Goal: Complete application form: Complete application form

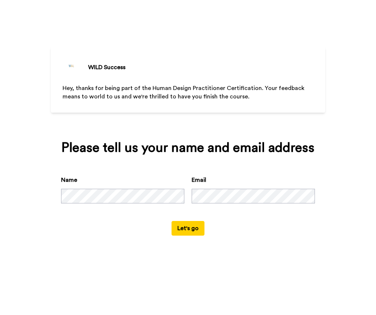
click at [186, 229] on button "Let's go" at bounding box center [187, 228] width 33 height 15
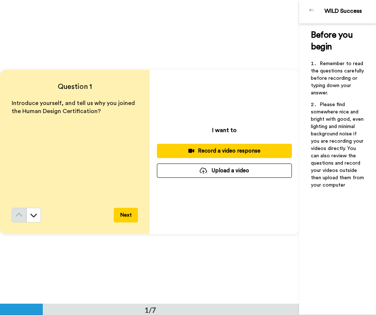
click at [128, 218] on button "Next" at bounding box center [126, 215] width 24 height 15
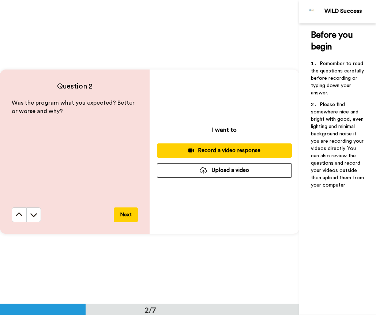
click at [128, 217] on button "Next" at bounding box center [126, 214] width 24 height 15
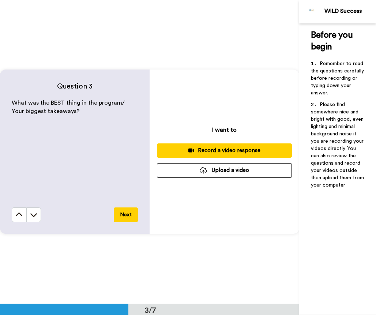
click at [127, 212] on button "Next" at bounding box center [126, 214] width 24 height 15
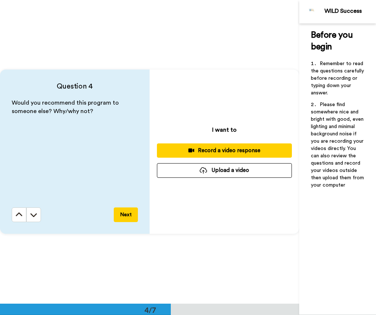
click at [127, 212] on button "Next" at bounding box center [126, 214] width 24 height 15
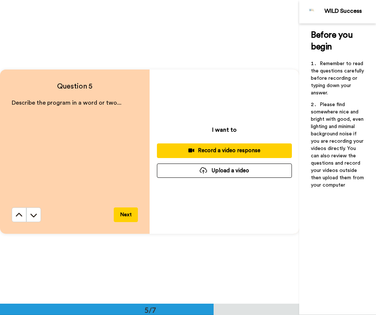
click at [127, 213] on button "Next" at bounding box center [126, 214] width 24 height 15
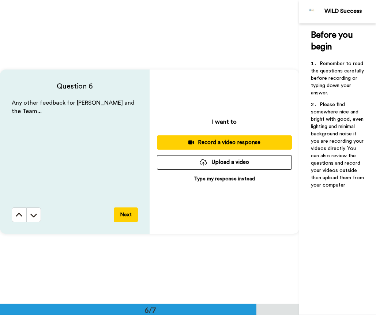
click at [127, 214] on button "Next" at bounding box center [126, 214] width 24 height 15
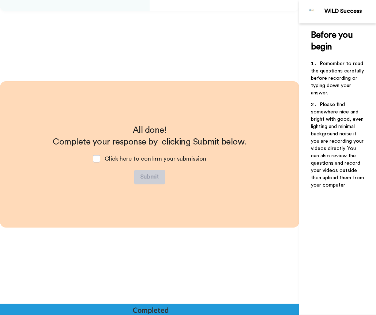
scroll to position [1743, 0]
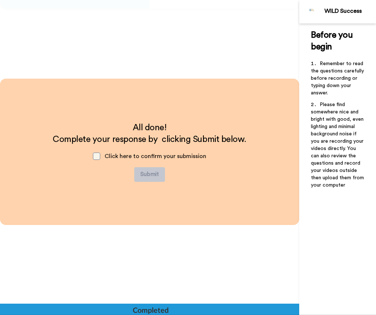
click at [98, 157] on span at bounding box center [96, 155] width 7 height 7
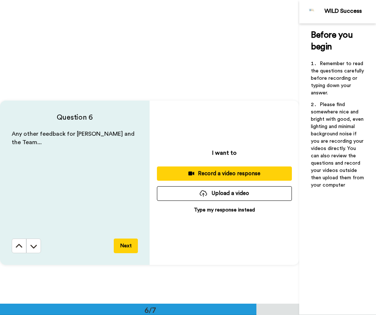
scroll to position [1495, 0]
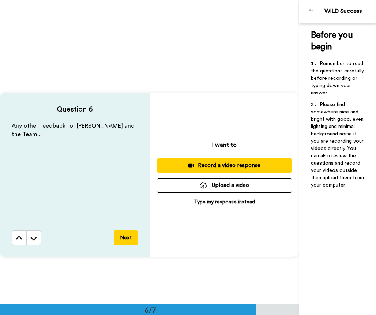
click at [204, 204] on p "Type my response instead" at bounding box center [224, 201] width 61 height 7
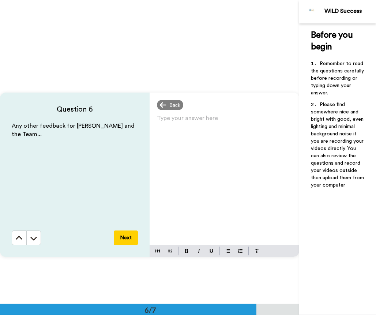
click at [205, 154] on div "Type your answer here ﻿" at bounding box center [225, 179] width 150 height 132
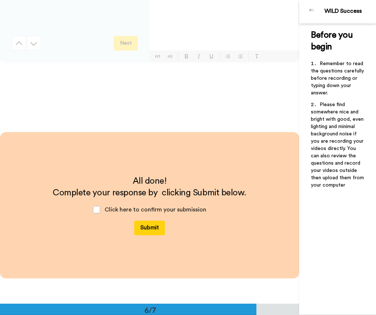
scroll to position [1600, 0]
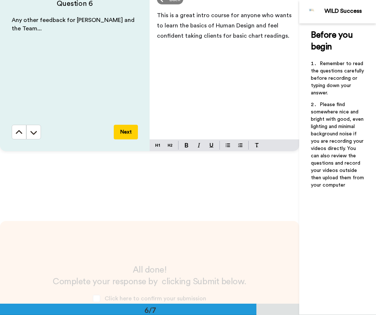
click at [123, 128] on button "Next" at bounding box center [126, 132] width 24 height 15
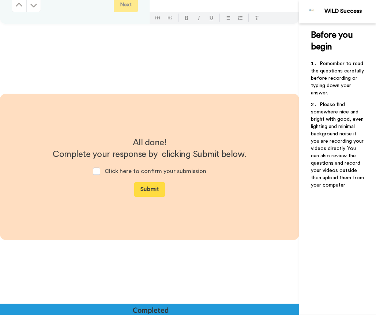
scroll to position [1743, 0]
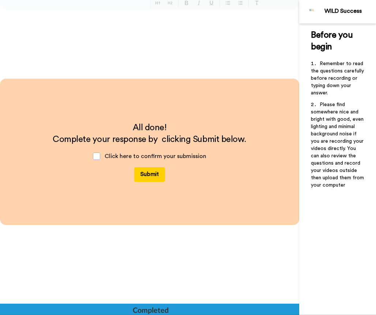
click at [149, 176] on button "Submit" at bounding box center [149, 174] width 31 height 15
click at [100, 155] on span at bounding box center [96, 155] width 7 height 7
click at [94, 155] on span at bounding box center [96, 155] width 7 height 7
click at [148, 176] on button "Submit" at bounding box center [149, 174] width 31 height 15
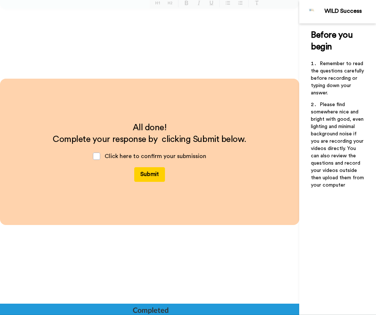
click at [148, 172] on button "Submit" at bounding box center [149, 174] width 31 height 15
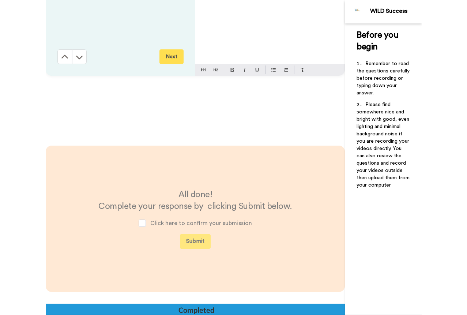
scroll to position [1713, 0]
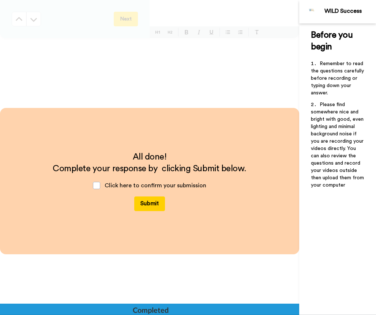
click at [150, 200] on button "Submit" at bounding box center [149, 203] width 31 height 15
